Goal: Task Accomplishment & Management: Complete application form

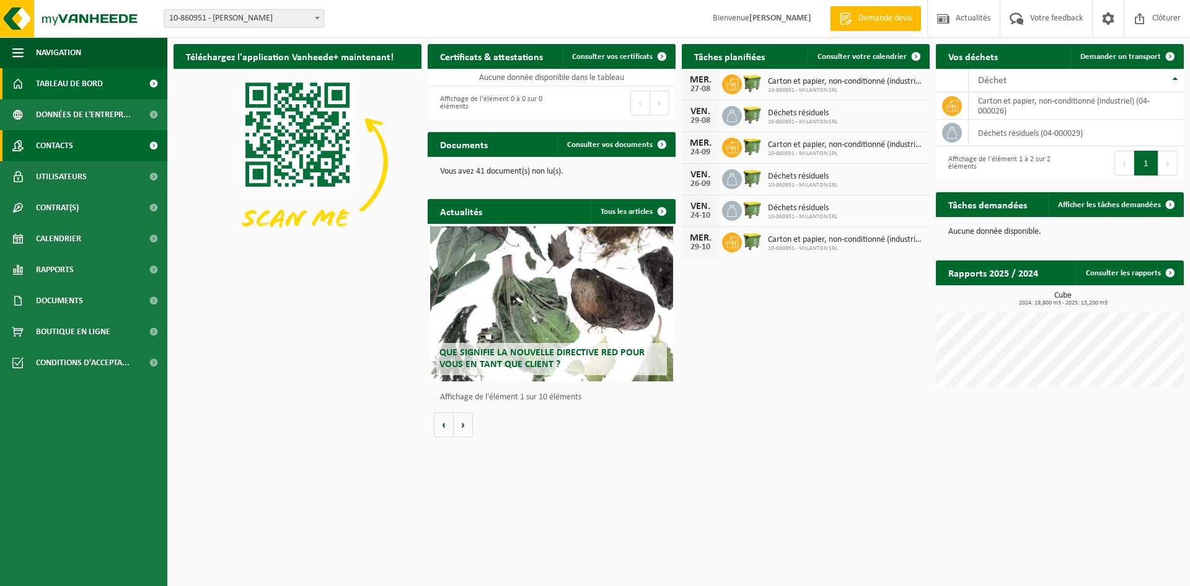
click at [89, 145] on link "Contacts" at bounding box center [83, 145] width 167 height 31
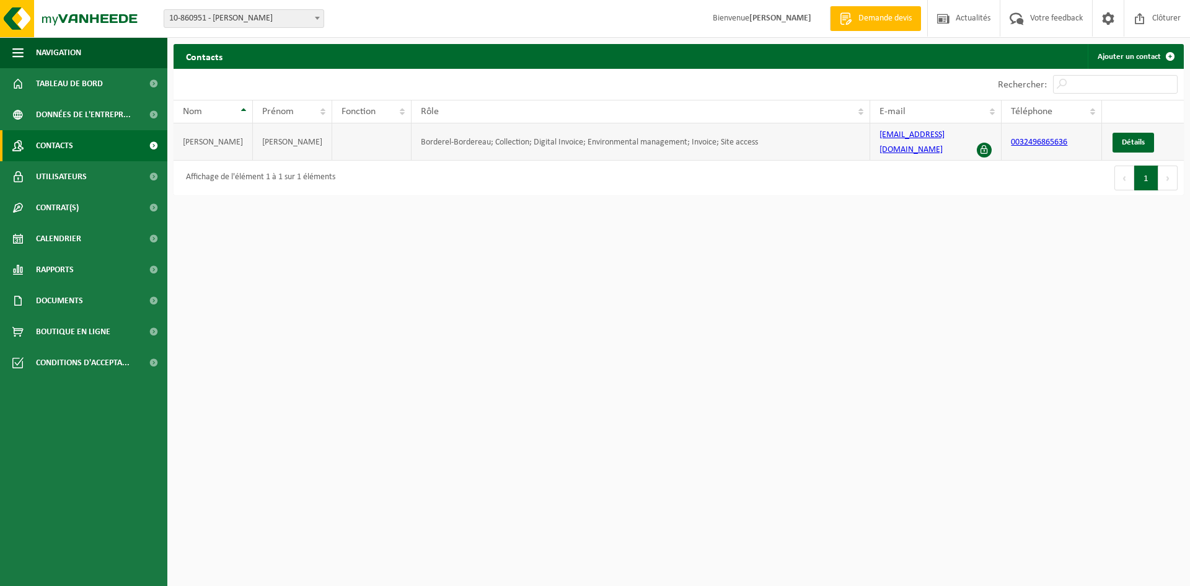
click at [899, 136] on link "[EMAIL_ADDRESS][DOMAIN_NAME]" at bounding box center [912, 142] width 65 height 24
click at [985, 143] on span at bounding box center [984, 150] width 15 height 15
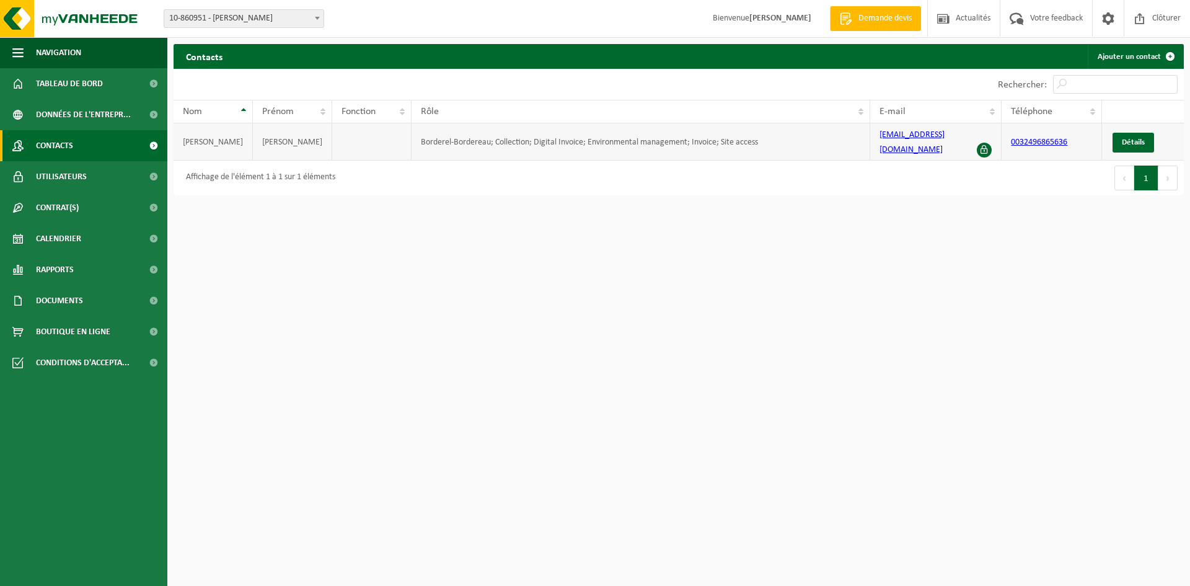
click at [985, 143] on span at bounding box center [984, 150] width 15 height 15
drag, startPoint x: 981, startPoint y: 140, endPoint x: 950, endPoint y: 185, distance: 54.3
click at [950, 185] on div "Premier Précédent 1 Suivant Dernier" at bounding box center [931, 178] width 505 height 35
click at [1127, 144] on link "Détails" at bounding box center [1134, 143] width 42 height 20
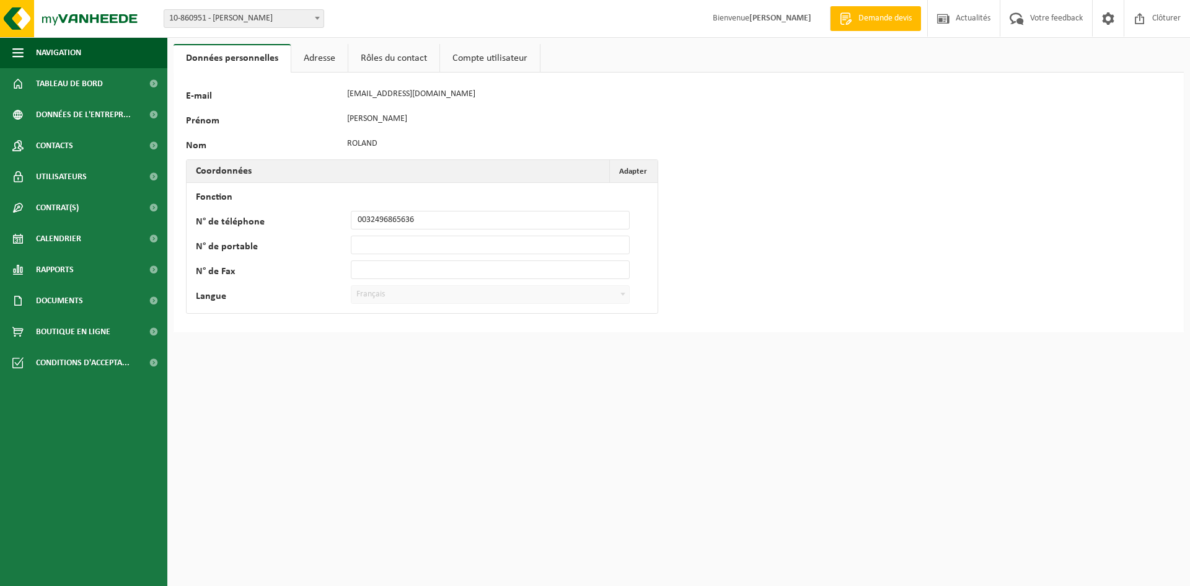
click at [319, 60] on link "Adresse" at bounding box center [319, 58] width 56 height 29
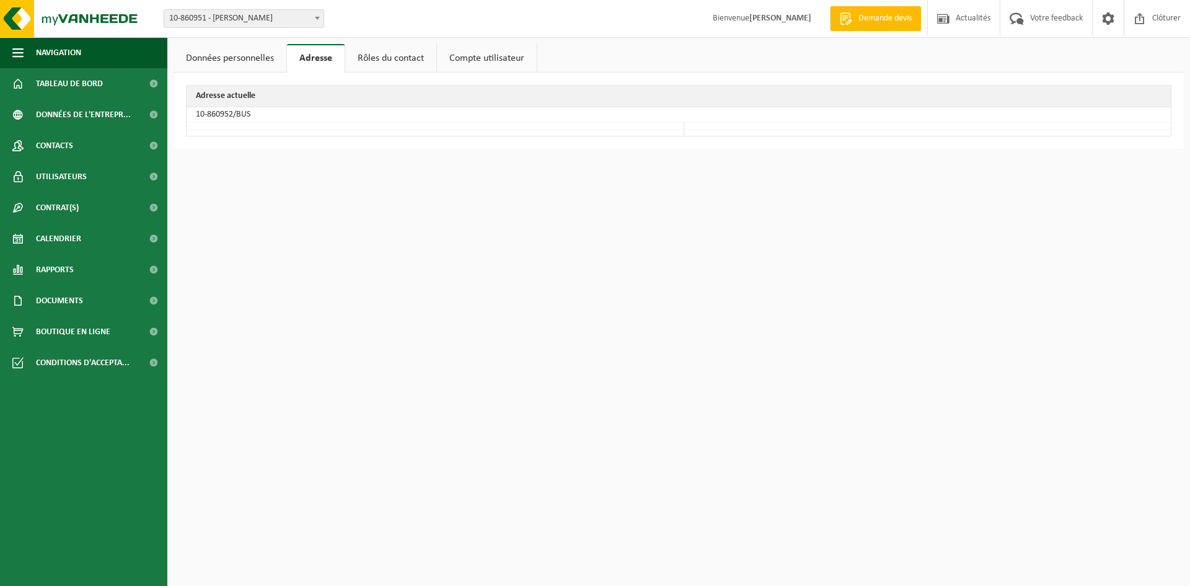
click at [369, 68] on link "Rôles du contact" at bounding box center [390, 58] width 91 height 29
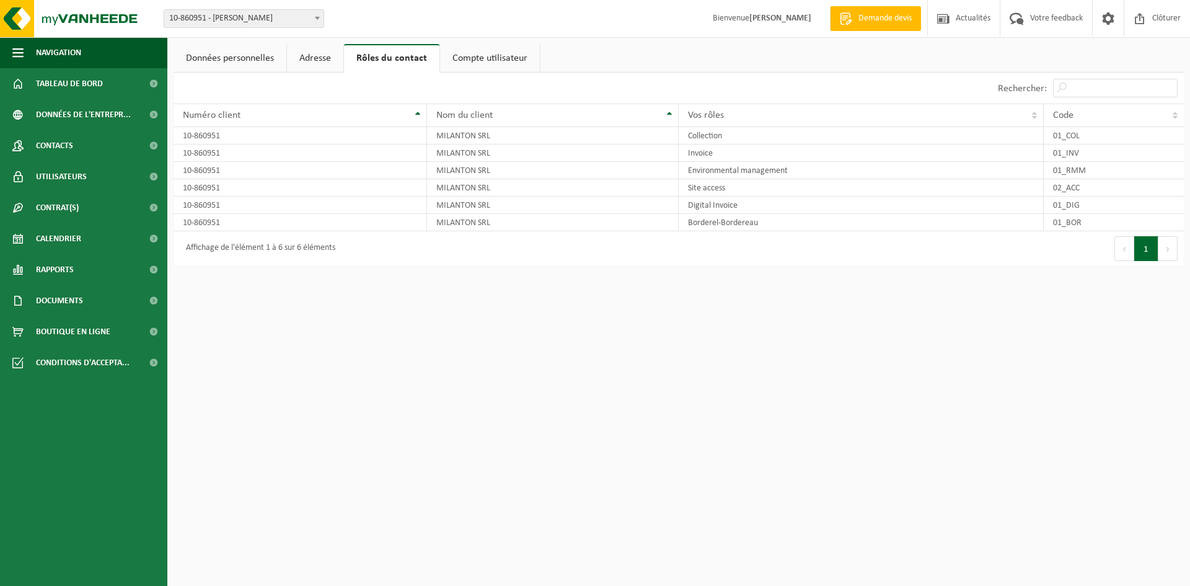
click at [480, 70] on link "Compte utilisateur" at bounding box center [490, 58] width 100 height 29
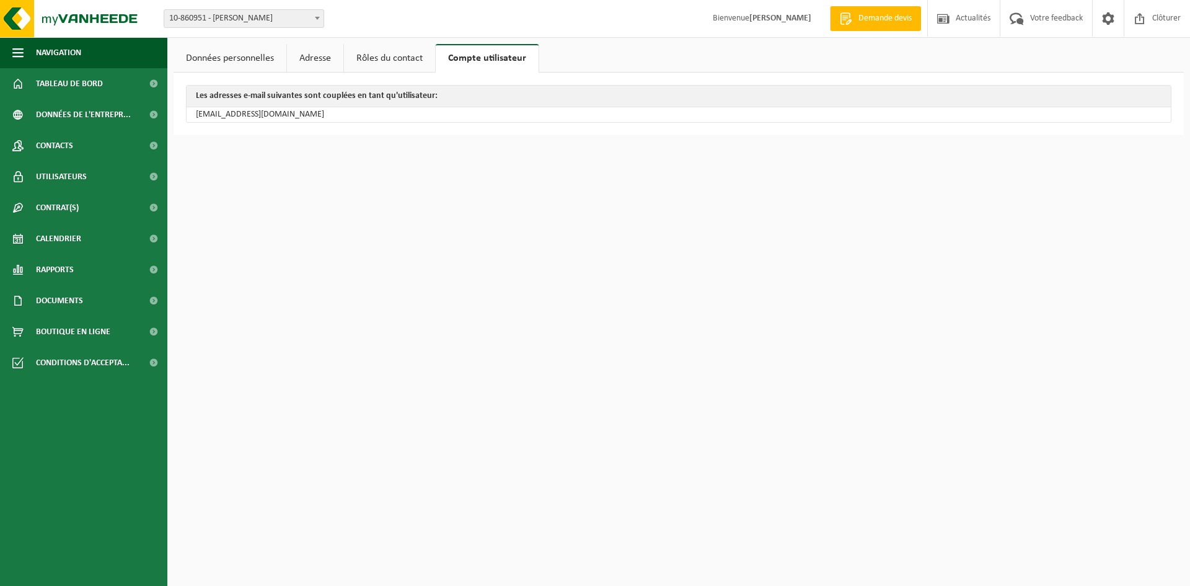
click at [229, 50] on link "Données personnelles" at bounding box center [230, 58] width 113 height 29
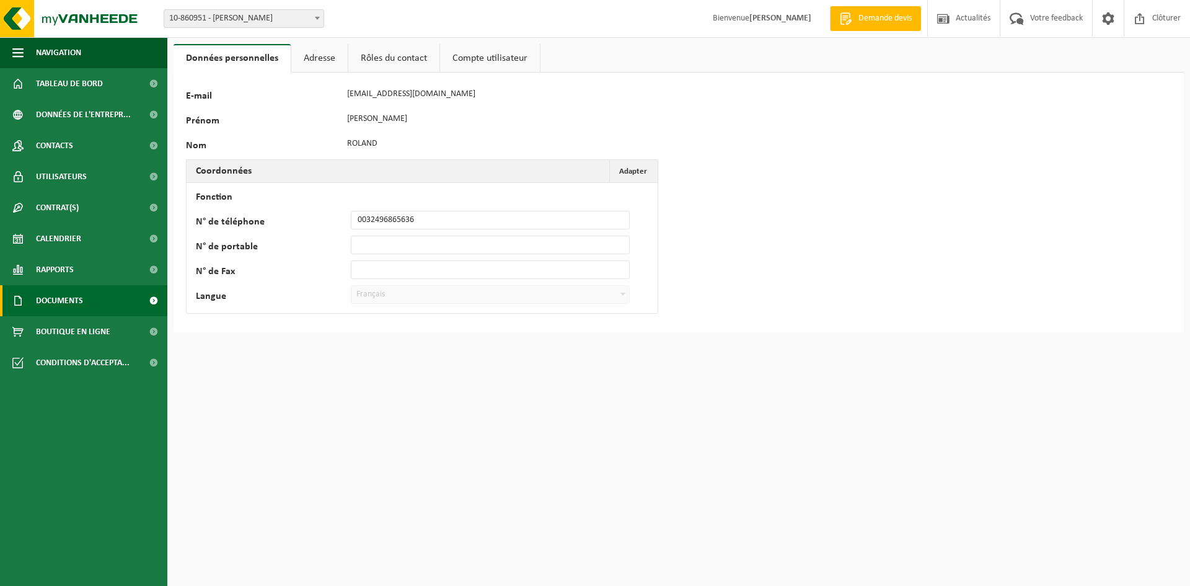
click at [77, 306] on span "Documents" at bounding box center [59, 300] width 47 height 31
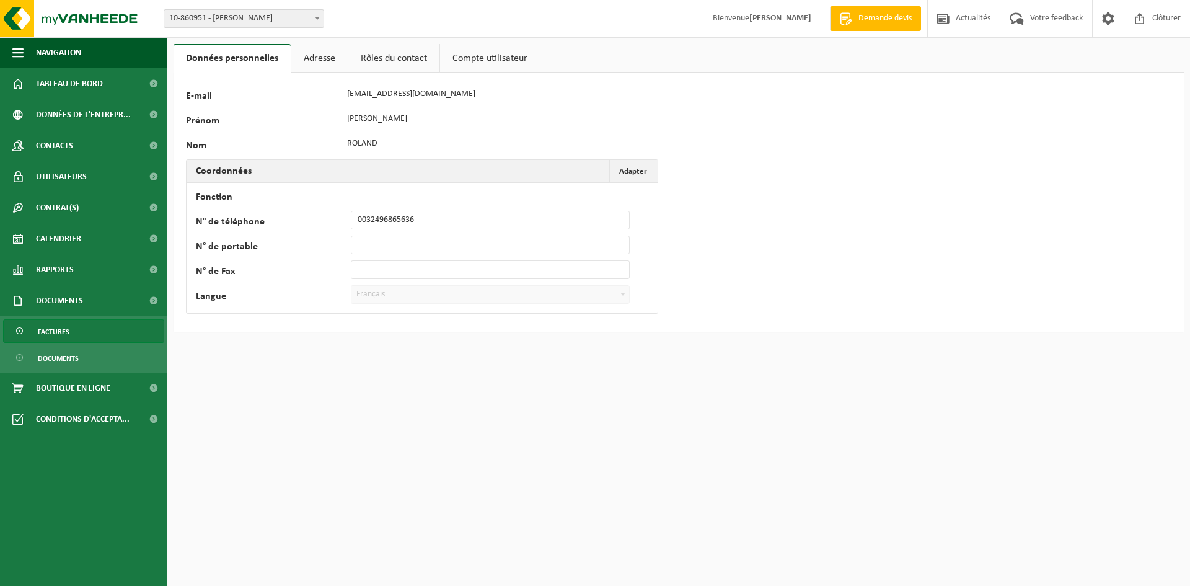
click at [71, 331] on link "Factures" at bounding box center [83, 331] width 161 height 24
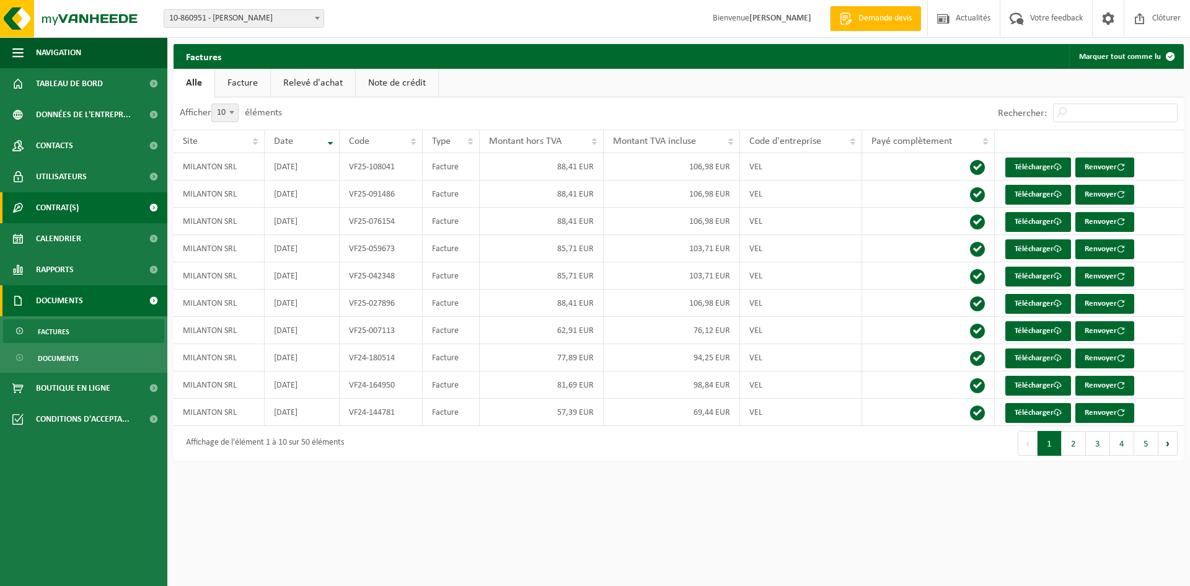
click at [78, 198] on span "Contrat(s)" at bounding box center [57, 207] width 43 height 31
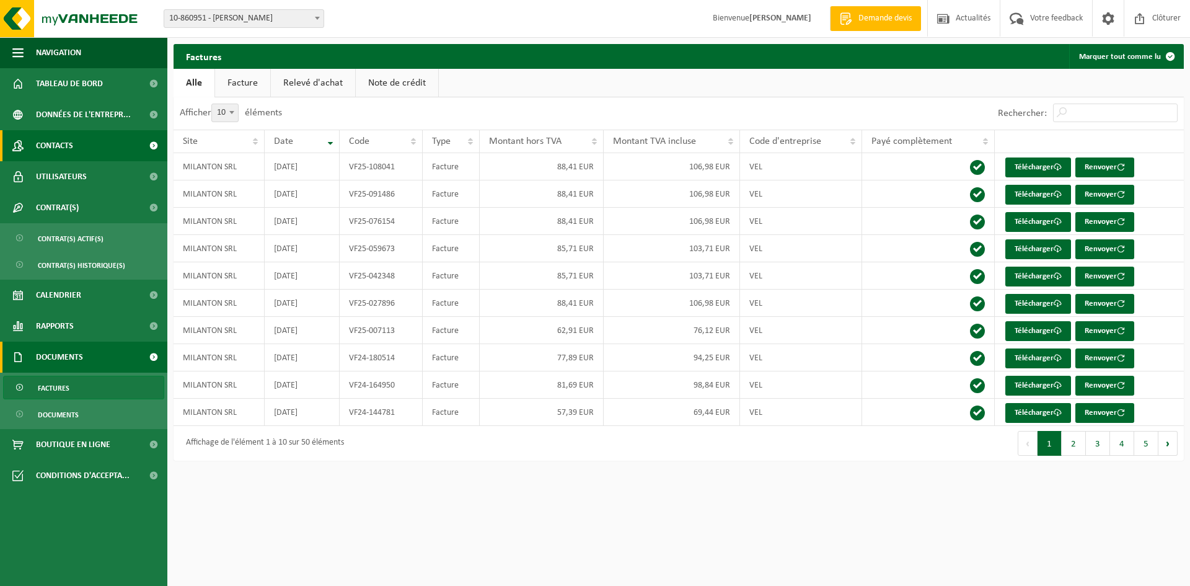
click at [80, 146] on link "Contacts" at bounding box center [83, 145] width 167 height 31
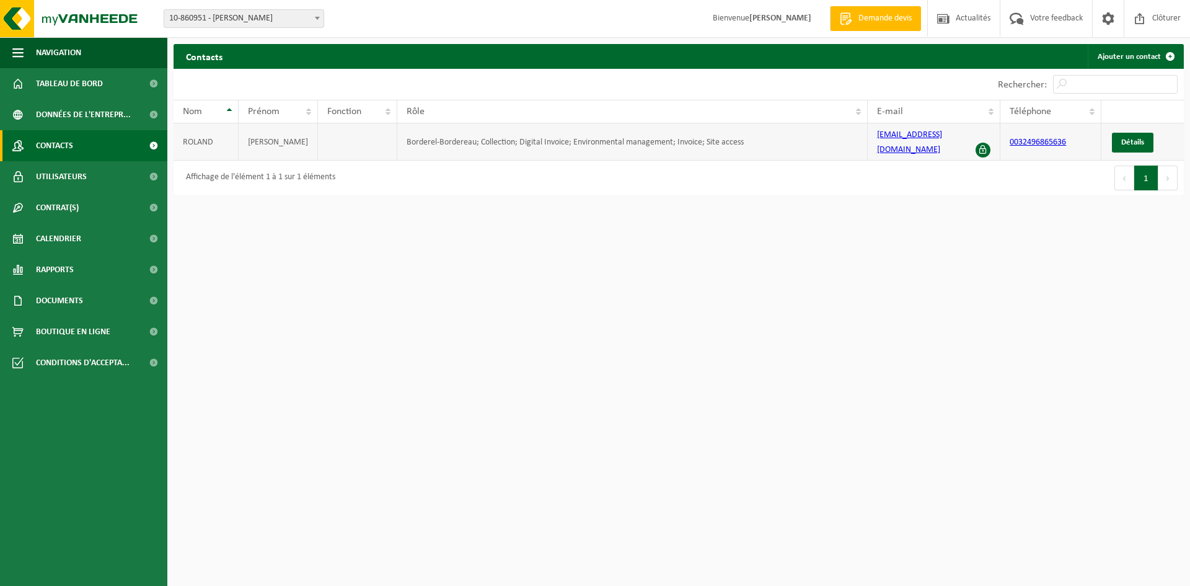
click at [805, 135] on td "Borderel-Bordereau; Collection; Digital Invoice; Environmental management; Invo…" at bounding box center [632, 141] width 470 height 37
click at [749, 133] on td "Borderel-Bordereau; Collection; Digital Invoice; Environmental management; Invo…" at bounding box center [632, 141] width 470 height 37
click at [749, 134] on td "Borderel-Bordereau; Collection; Digital Invoice; Environmental management; Invo…" at bounding box center [632, 141] width 470 height 37
click at [1058, 266] on html "Site: 10-860951 - MILANTON SRL - VERLAINE 10-860951 - MILANTON SRL - VERLAINE B…" at bounding box center [595, 293] width 1190 height 586
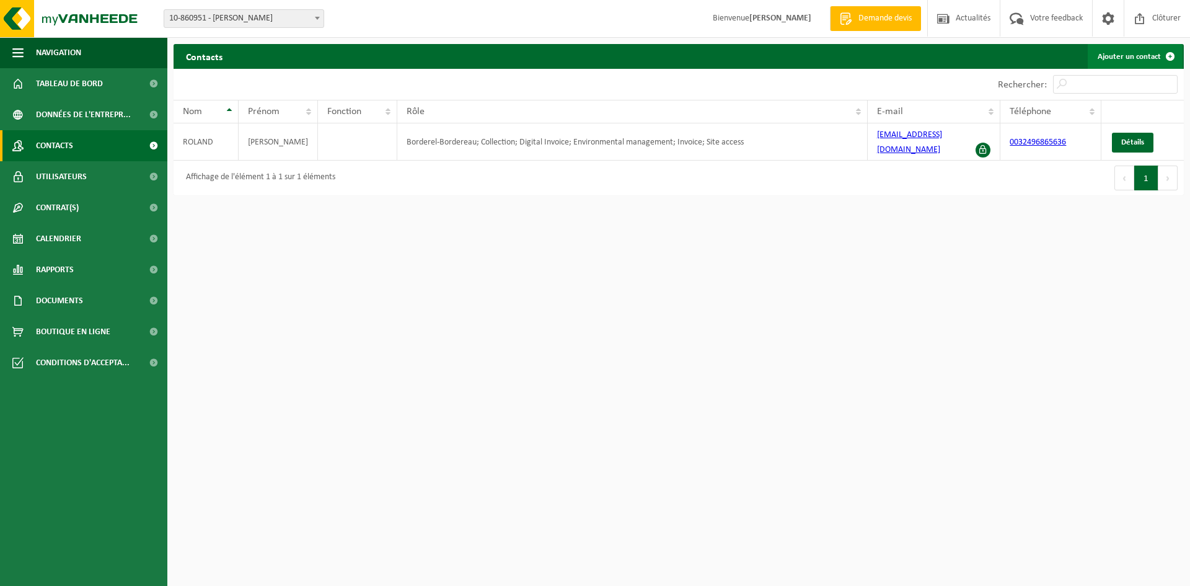
click at [1173, 58] on span at bounding box center [1170, 56] width 25 height 25
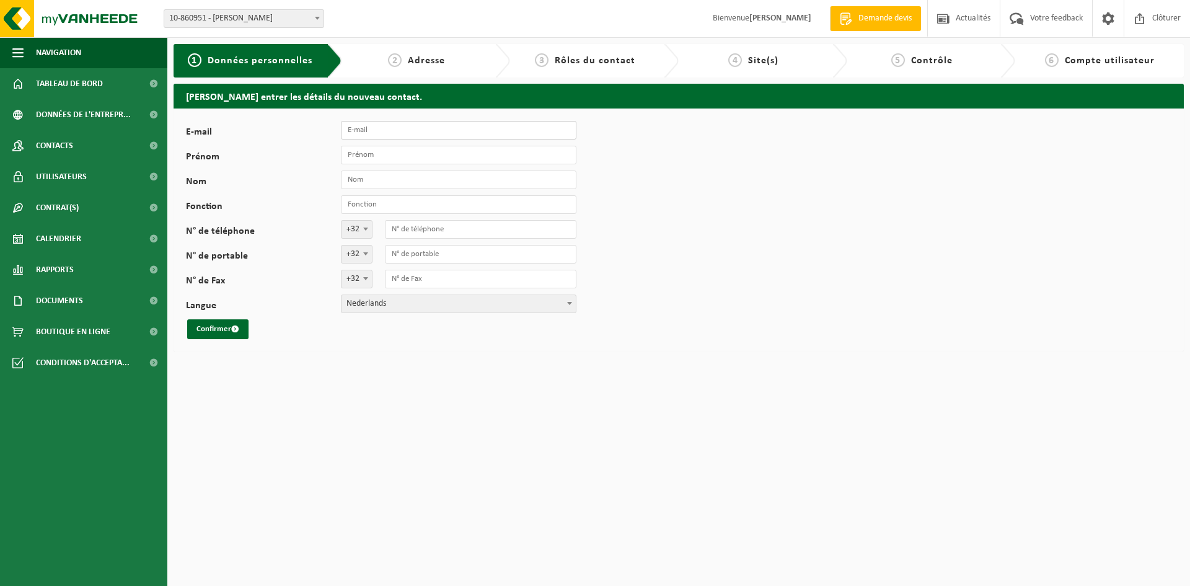
click at [374, 133] on input "E-mail" at bounding box center [459, 130] width 236 height 19
paste input "invoice@milantongroup.be"
type input "invoice@milantongroup.be"
click at [410, 157] on input "Prénom" at bounding box center [459, 155] width 236 height 19
type input "Envoi factures"
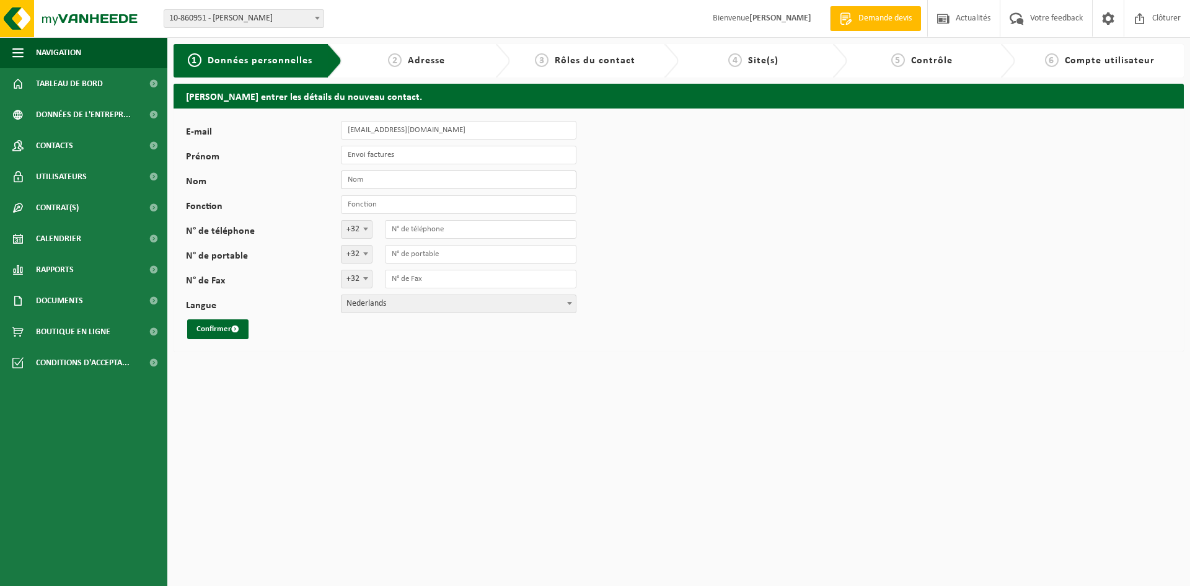
click at [401, 179] on input "Nom" at bounding box center [459, 179] width 236 height 19
type input "R"
drag, startPoint x: 408, startPoint y: 152, endPoint x: 289, endPoint y: 143, distance: 119.3
click at [289, 143] on div "E-mail invoice@milantongroup.be Prénom Envoi factures Nom Fonction N° de téléph…" at bounding box center [387, 230] width 403 height 218
type input "Comptabilité"
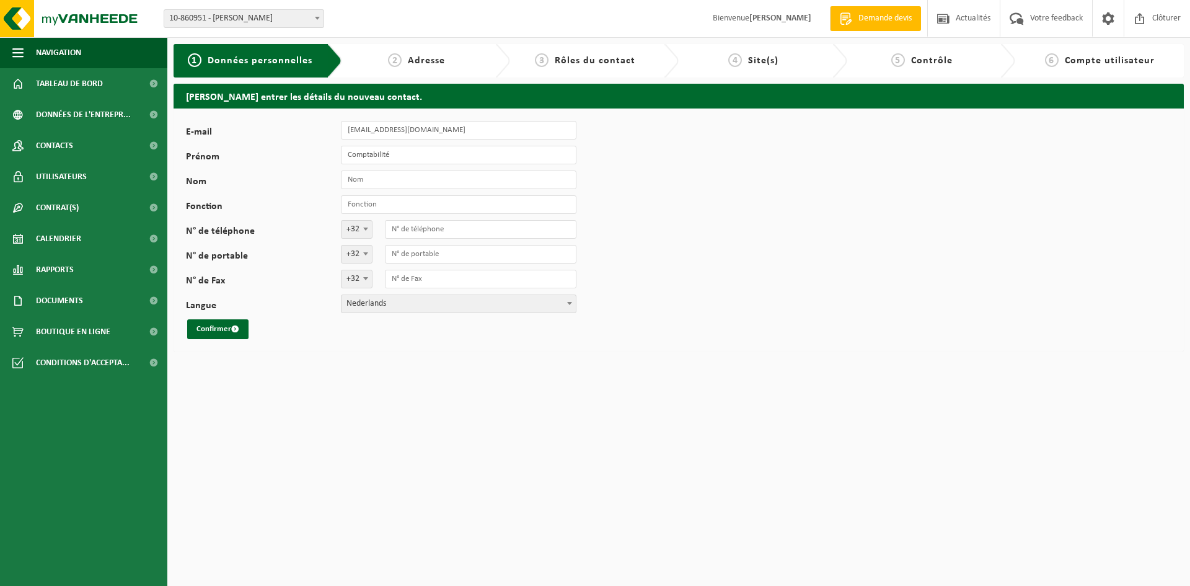
click at [406, 392] on html "Site: 10-860951 - MILANTON SRL - VERLAINE 10-860951 - MILANTON SRL - VERLAINE B…" at bounding box center [595, 293] width 1190 height 586
click at [421, 308] on span "Nederlands" at bounding box center [459, 303] width 234 height 17
click at [363, 368] on html "Site: 10-860951 - MILANTON SRL - VERLAINE 10-860951 - MILANTON SRL - VERLAINE B…" at bounding box center [595, 293] width 1190 height 586
click at [215, 330] on button "Confirmer" at bounding box center [217, 329] width 61 height 20
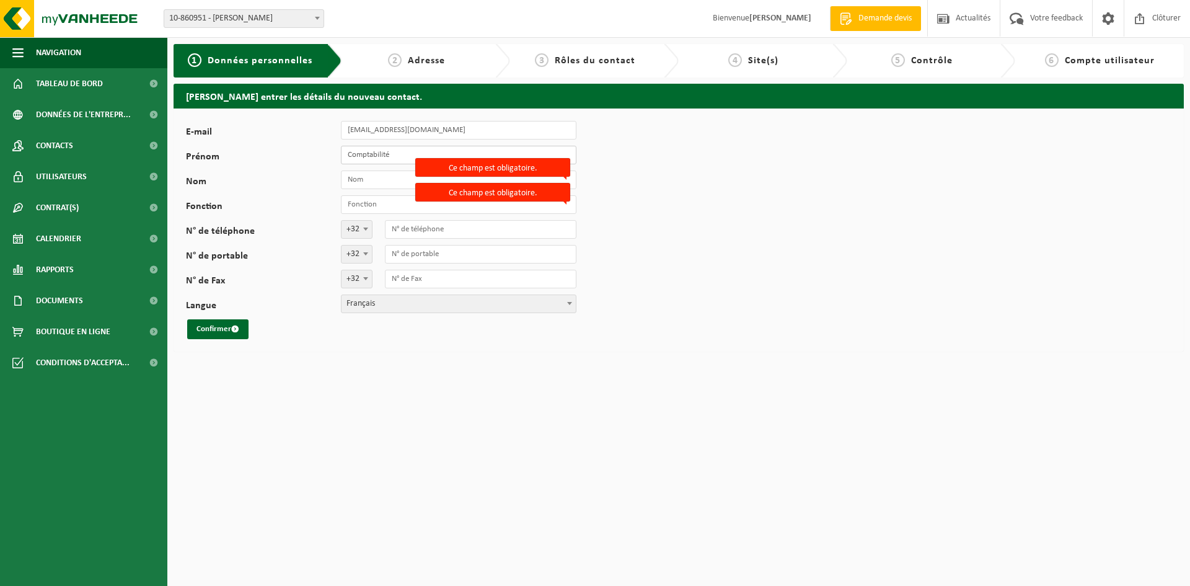
drag, startPoint x: 395, startPoint y: 160, endPoint x: 306, endPoint y: 117, distance: 99.0
click at [306, 117] on div "E-mail invoice@milantongroup.be Prénom Comptabilité Nom Ce champ est obligatoir…" at bounding box center [679, 229] width 1010 height 243
click at [362, 198] on input "Fonction" at bounding box center [459, 204] width 236 height 19
paste input "Comptabilité"
type input "Comptabilité"
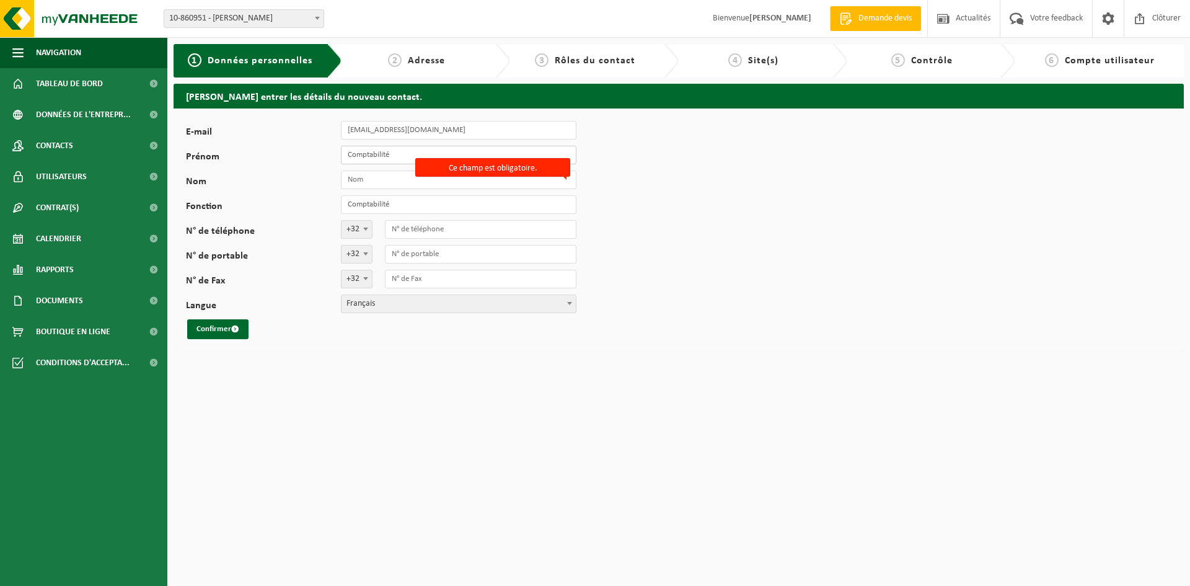
drag, startPoint x: 397, startPoint y: 155, endPoint x: 288, endPoint y: 117, distance: 114.9
click at [288, 117] on div "E-mail invoice@milantongroup.be Prénom Comptabilité Nom Ce champ est obligatoir…" at bounding box center [679, 229] width 1010 height 243
type input "Stéphanie"
type input "Roland"
click at [400, 346] on div "E-mail invoice@milantongroup.be Prénom Stéphanie Nom Roland Fonction Comptabili…" at bounding box center [679, 229] width 1010 height 243
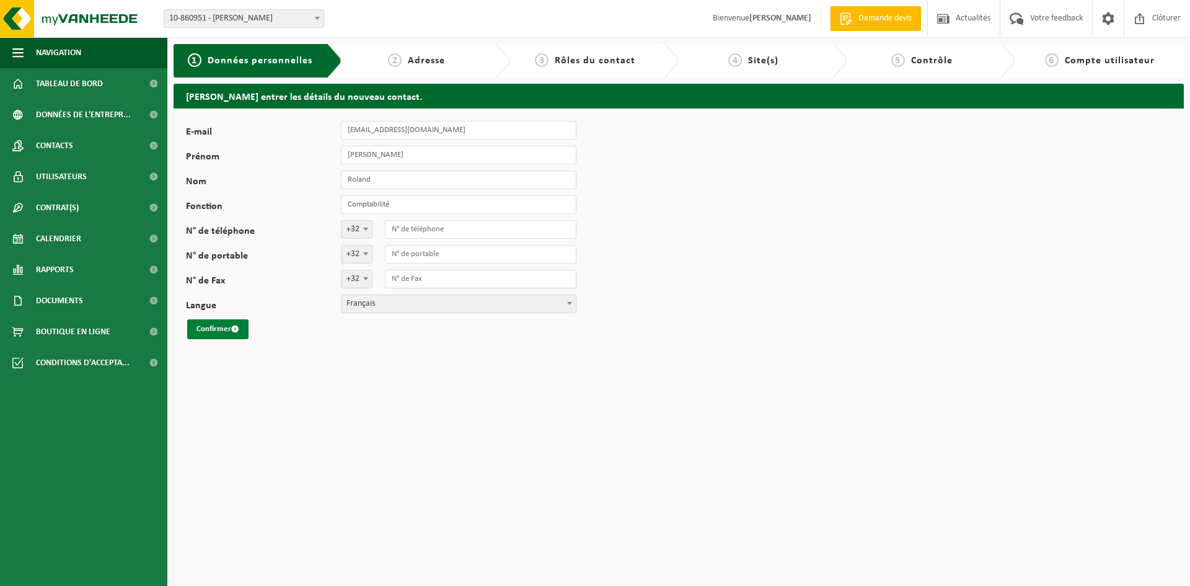
click at [214, 325] on button "Confirmer" at bounding box center [217, 329] width 61 height 20
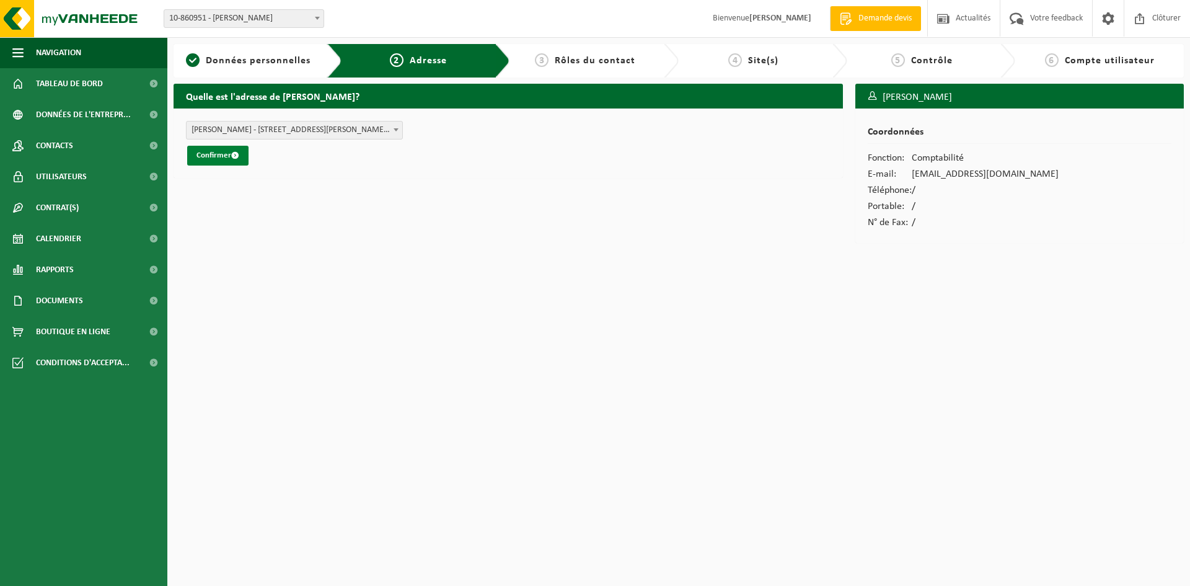
click at [229, 152] on button "Confirmer" at bounding box center [217, 156] width 61 height 20
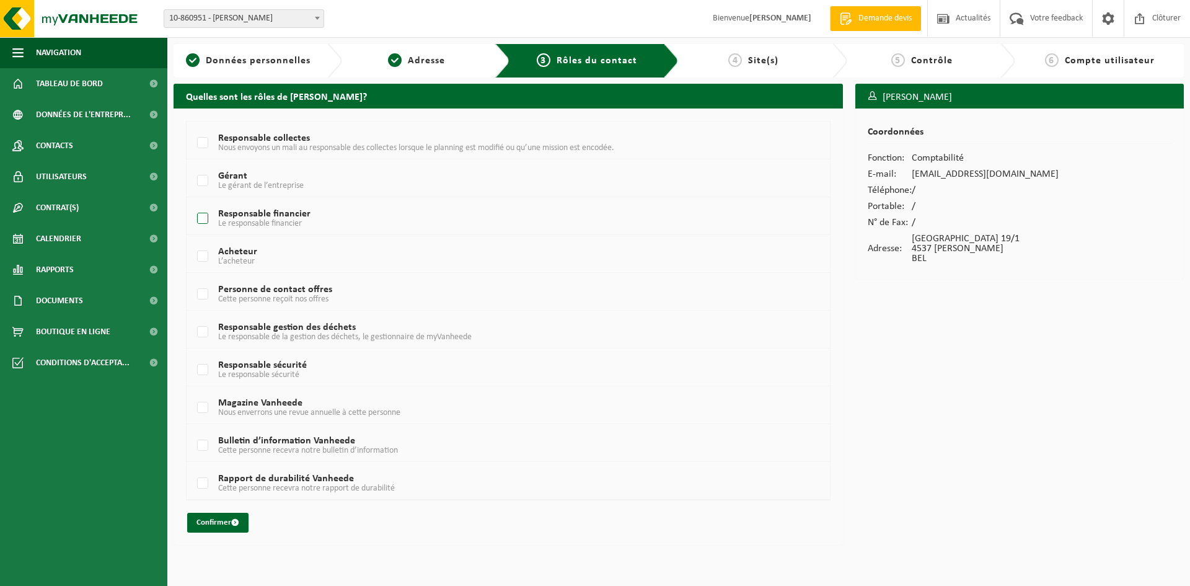
click at [206, 221] on label "Responsable financier Le responsable financier" at bounding box center [481, 219] width 573 height 19
click at [193, 203] on input "Responsable financier Le responsable financier" at bounding box center [192, 203] width 1 height 1
checkbox input "true"
click at [220, 519] on button "Confirmer" at bounding box center [217, 523] width 61 height 20
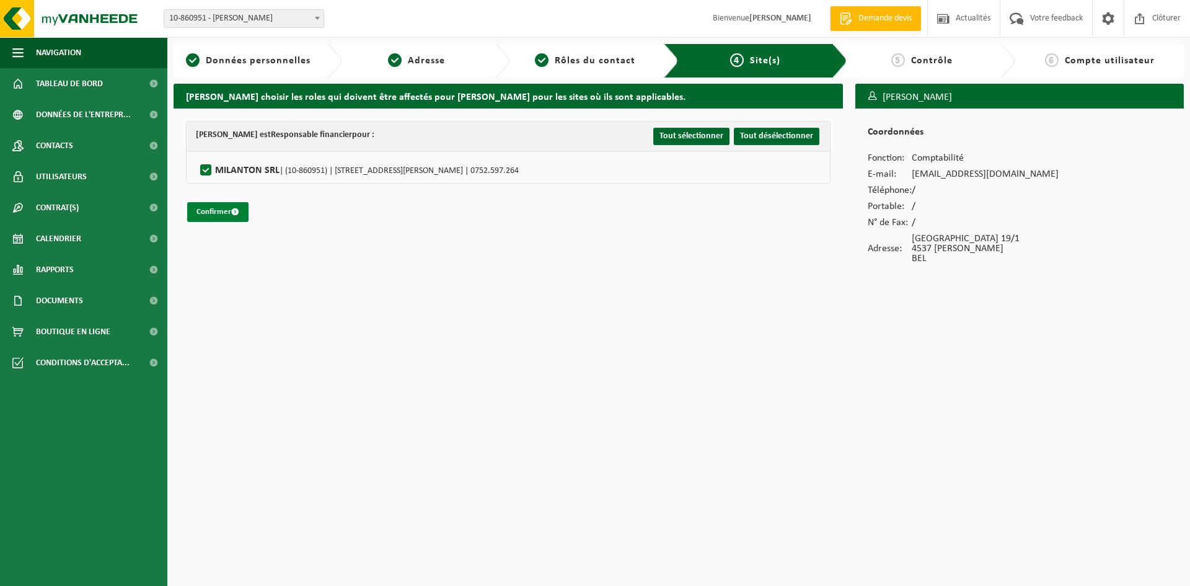
click at [225, 208] on button "Confirmer" at bounding box center [217, 212] width 61 height 20
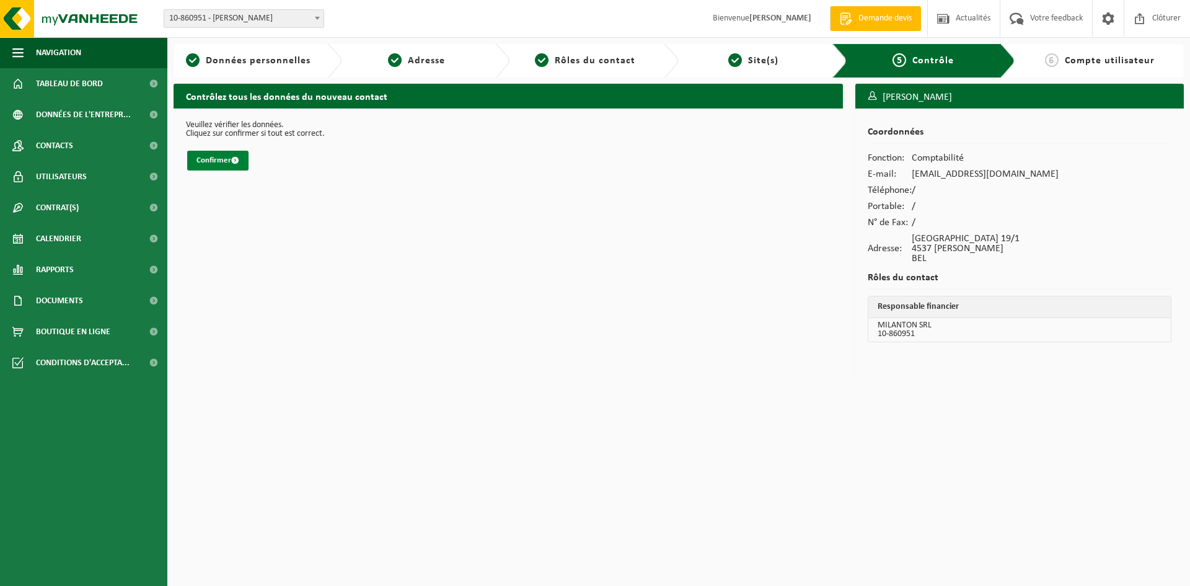
click at [228, 155] on button "Confirmer" at bounding box center [217, 161] width 61 height 20
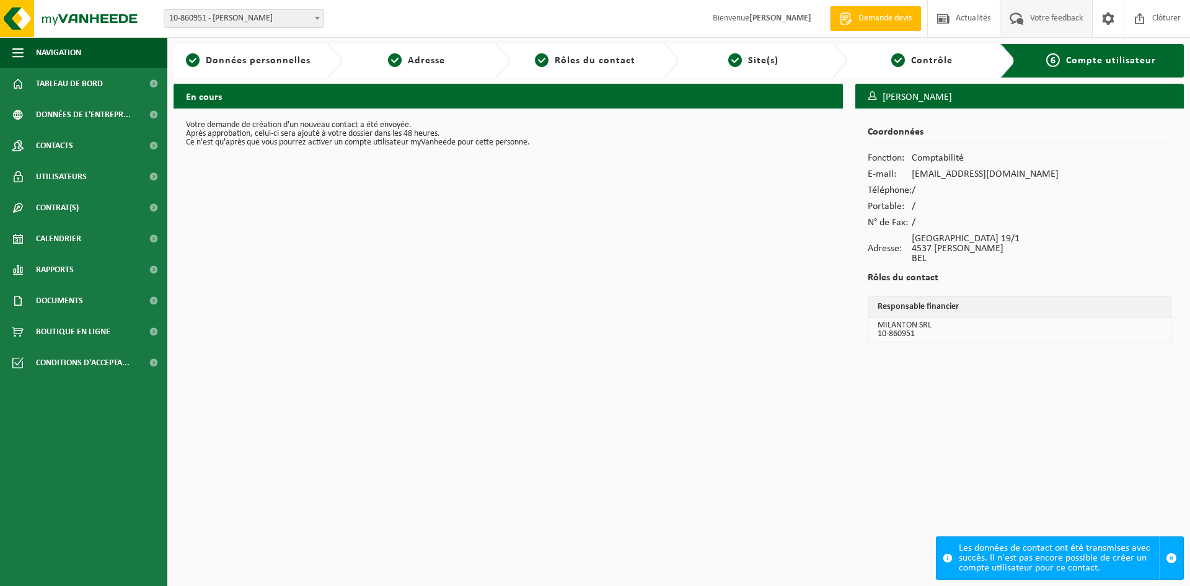
click at [1048, 20] on span "Votre feedback" at bounding box center [1056, 18] width 59 height 37
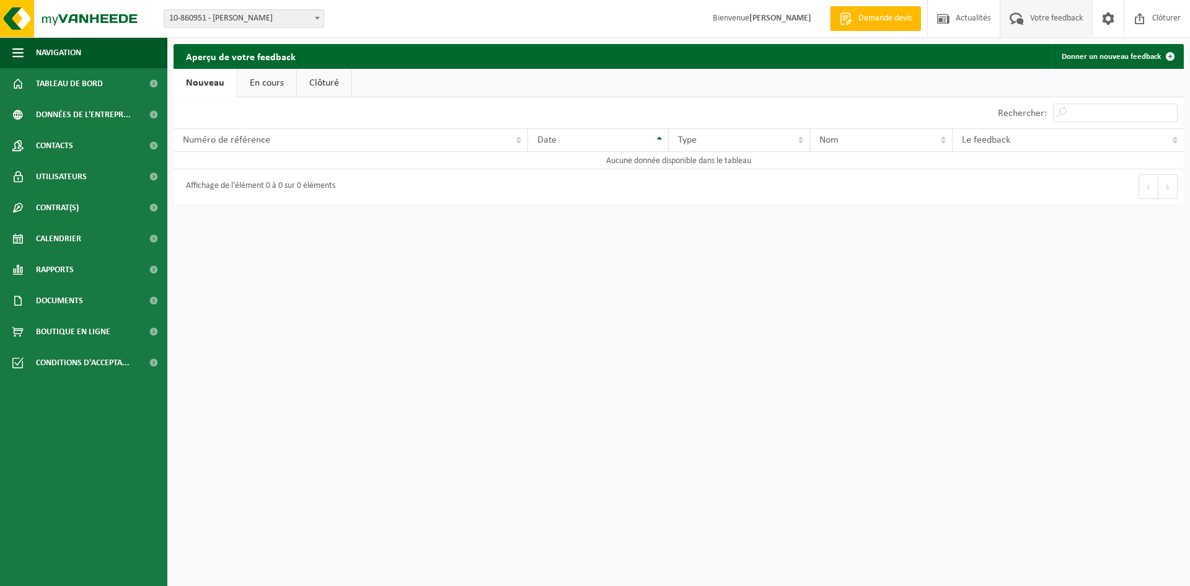
click at [219, 415] on html "Site: 10-860951 - [GEOGRAPHIC_DATA][PERSON_NAME] - VERLAINE 10-860951 - [PERSON…" at bounding box center [595, 293] width 1190 height 586
